Goal: Find specific page/section: Find specific page/section

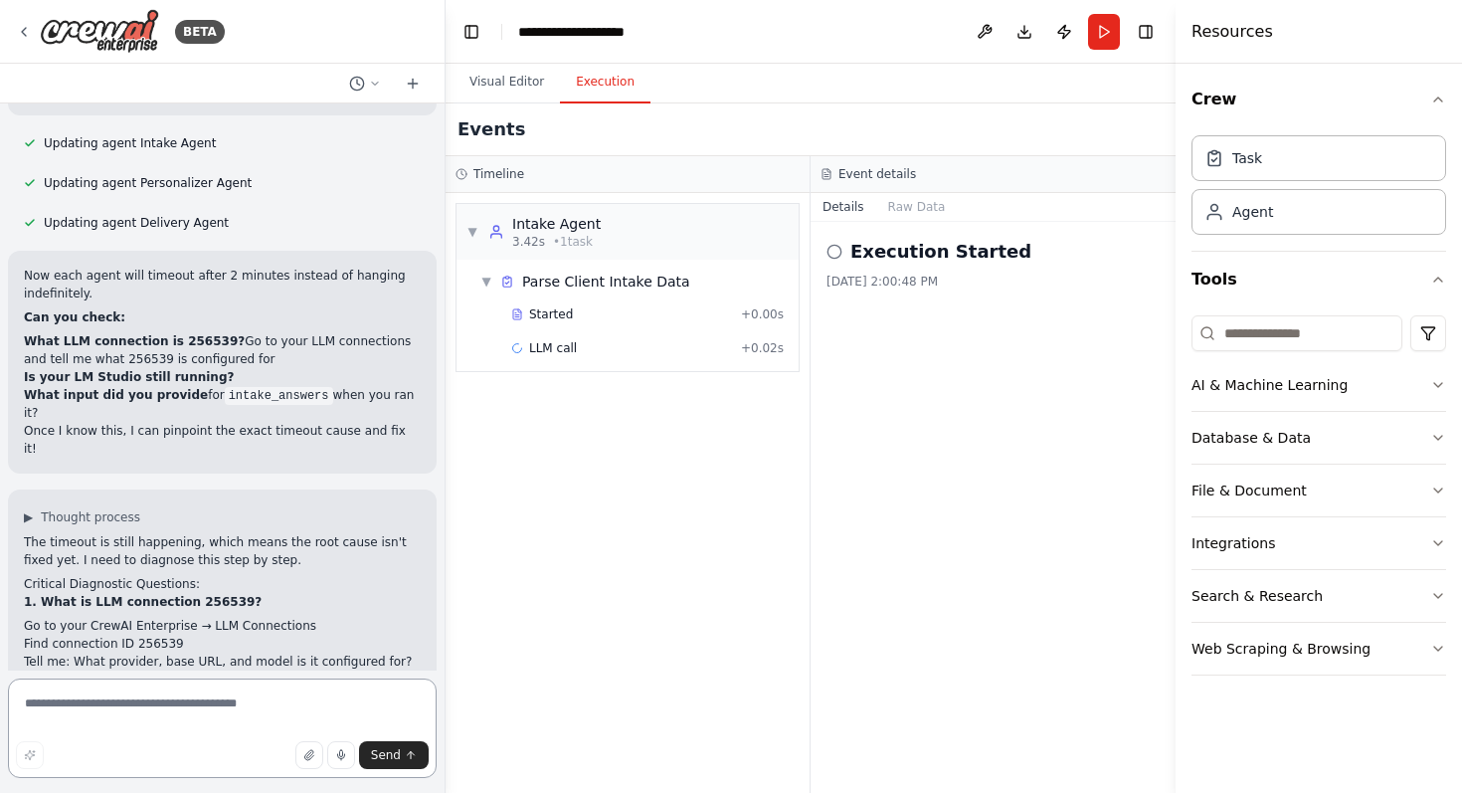
scroll to position [16703, 0]
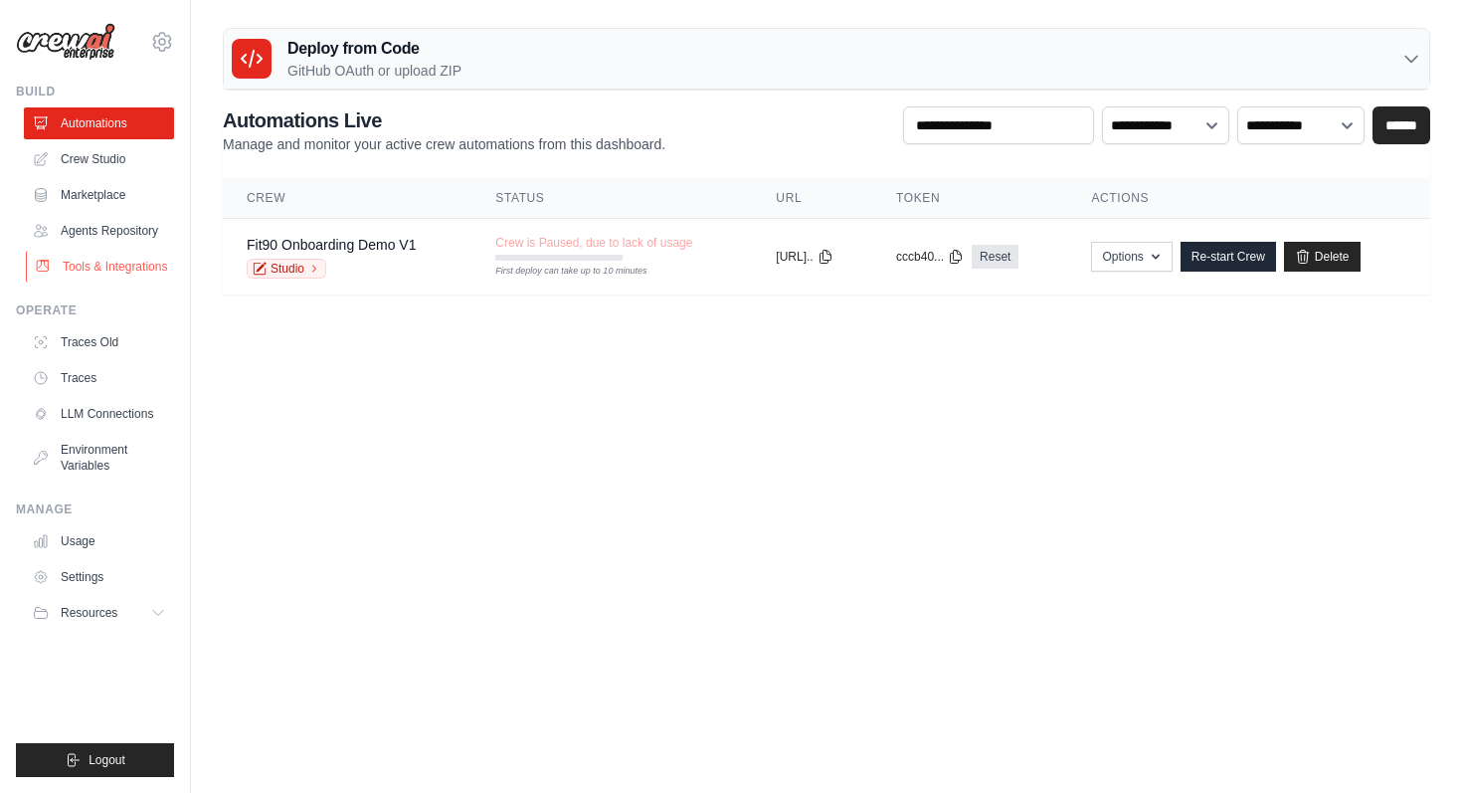
click at [110, 259] on link "Tools & Integrations" at bounding box center [101, 267] width 150 height 32
